Goal: Task Accomplishment & Management: Manage account settings

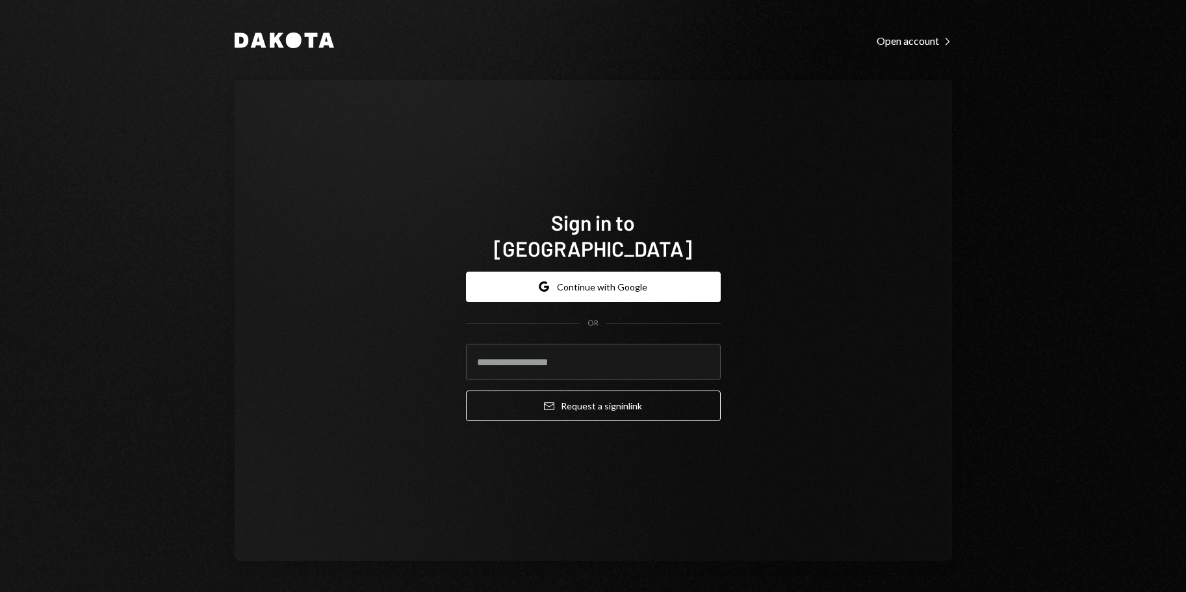
click at [840, 68] on div "Dakota Open account Right Caret Sign in to [GEOGRAPHIC_DATA] Google Continue wi…" at bounding box center [593, 296] width 780 height 592
